Goal: Navigation & Orientation: Find specific page/section

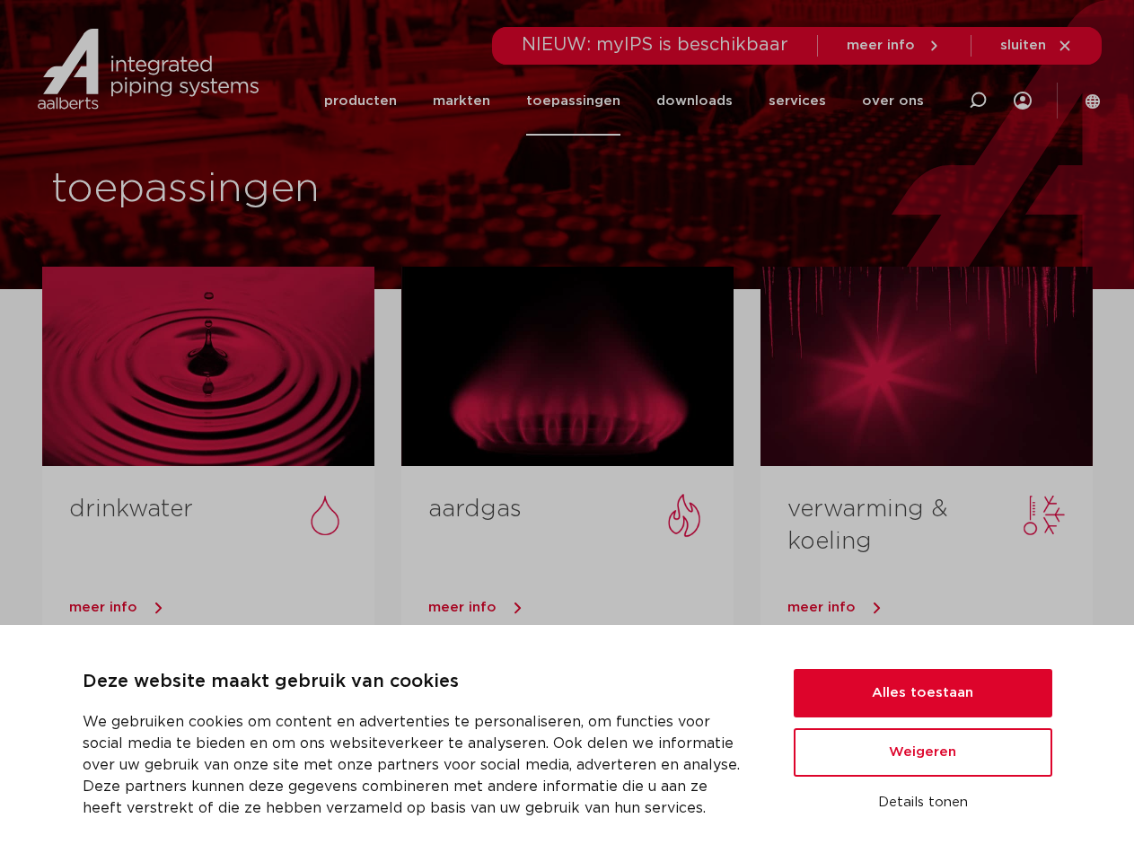
click at [567, 431] on div at bounding box center [567, 366] width 332 height 199
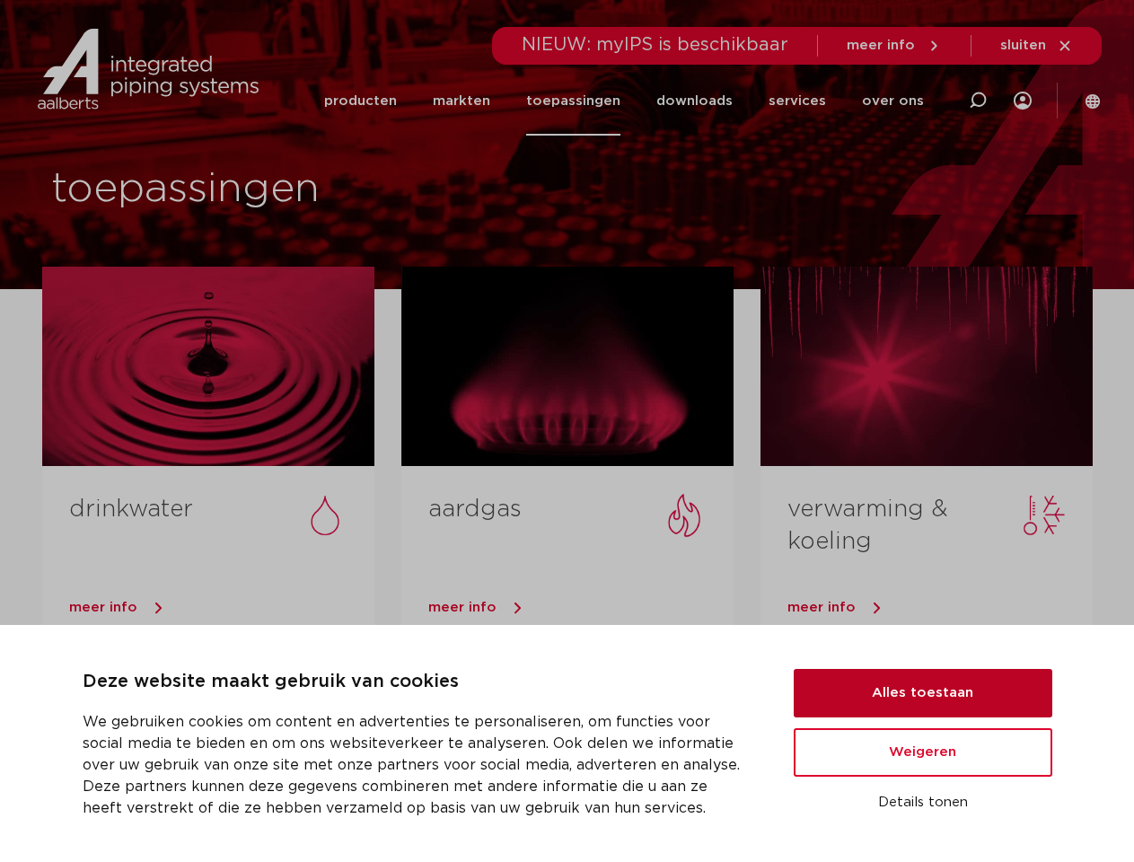
click at [923, 693] on button "Alles toestaan" at bounding box center [923, 693] width 259 height 48
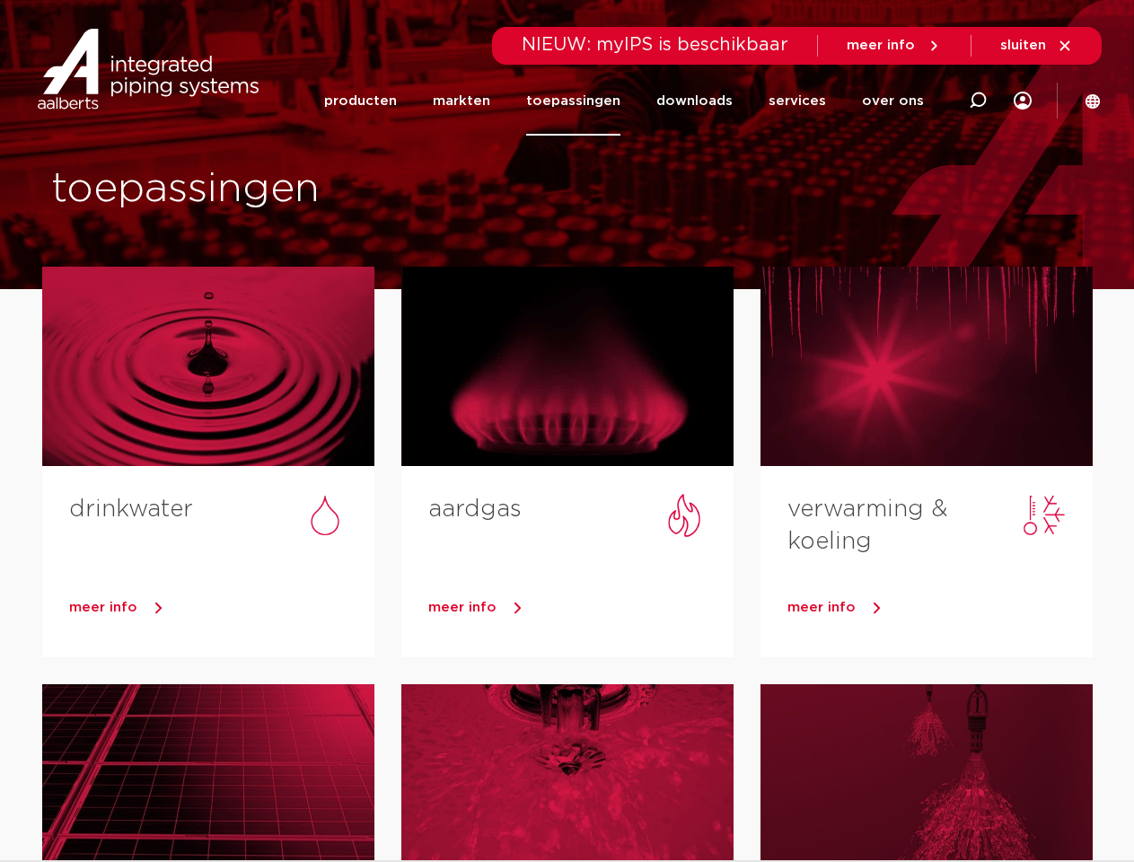
click at [923, 752] on div at bounding box center [926, 783] width 332 height 199
click at [923, 803] on div at bounding box center [926, 783] width 332 height 199
click at [633, 101] on li "toepassingen" at bounding box center [573, 100] width 130 height 69
click at [978, 101] on icon at bounding box center [978, 101] width 22 height 22
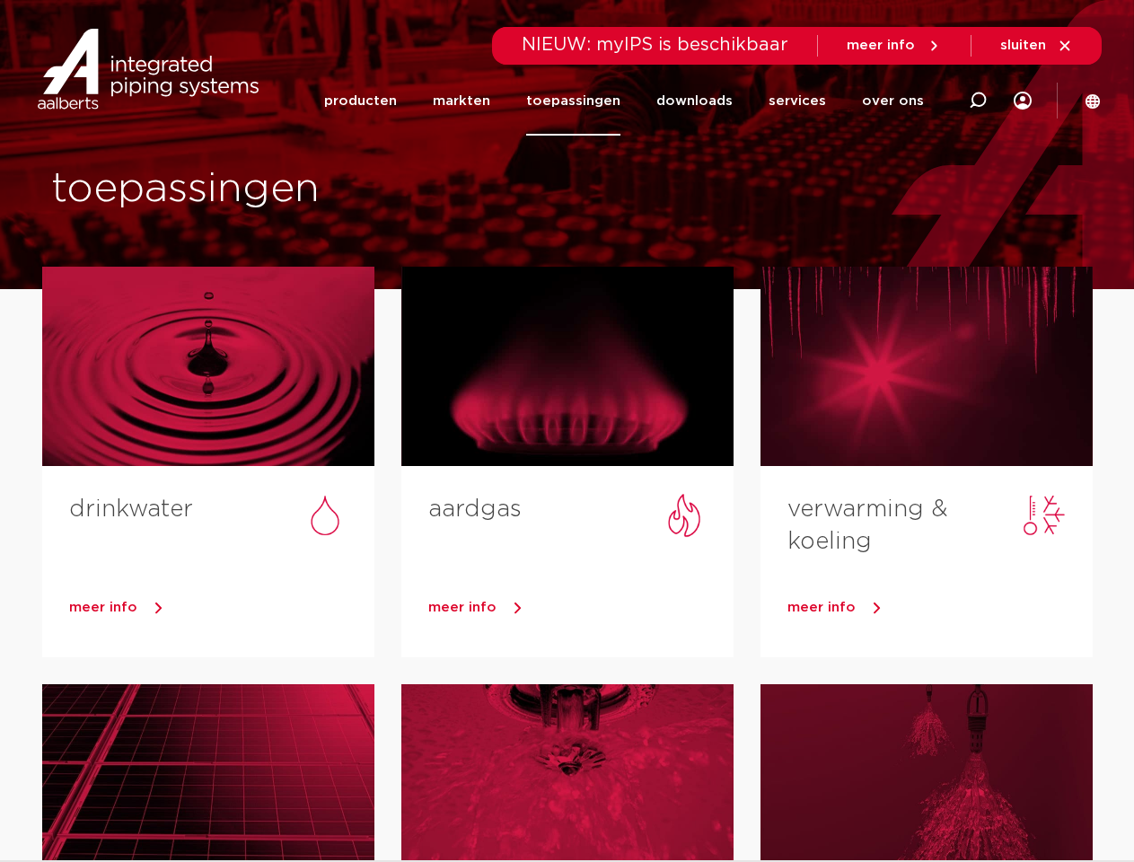
click at [1037, 46] on span "sluiten" at bounding box center [1023, 45] width 46 height 13
